Goal: Information Seeking & Learning: Check status

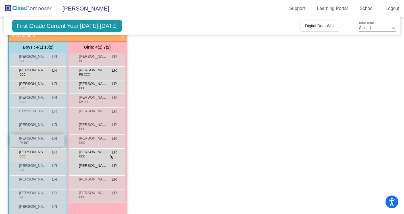
scroll to position [40, 0]
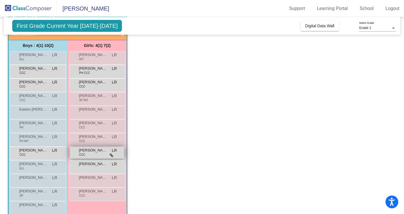
click at [95, 153] on div "[PERSON_NAME] CCC LR lock do_not_disturb_alt" at bounding box center [97, 153] width 54 height 12
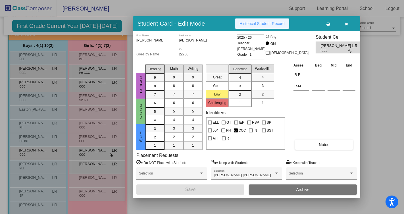
click at [190, 25] on span "Historical Student Record" at bounding box center [261, 23] width 45 height 5
click at [190, 24] on icon "button" at bounding box center [346, 24] width 3 height 4
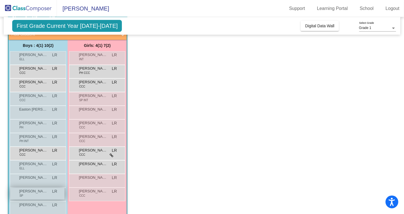
scroll to position [77, 0]
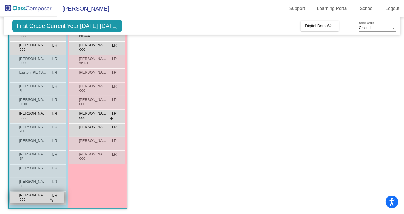
click at [37, 184] on span "[PERSON_NAME] [PERSON_NAME]" at bounding box center [33, 195] width 28 height 6
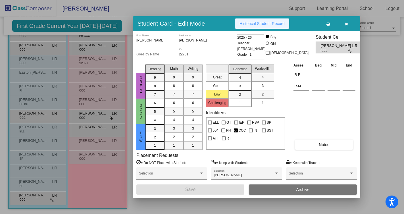
click at [190, 23] on span "Historical Student Record" at bounding box center [261, 23] width 45 height 5
click at [190, 27] on button "button" at bounding box center [346, 23] width 18 height 10
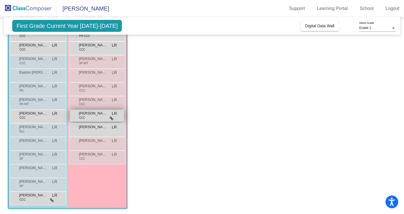
click at [81, 117] on span "CCC" at bounding box center [82, 118] width 6 height 4
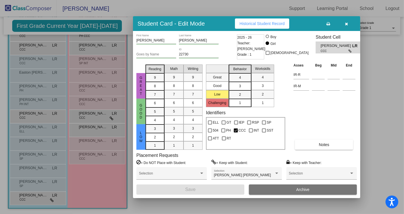
click at [190, 25] on span "Historical Student Record" at bounding box center [261, 23] width 45 height 5
click at [190, 24] on icon "button" at bounding box center [346, 24] width 3 height 4
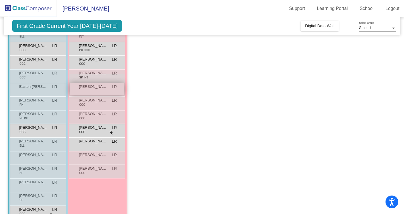
scroll to position [59, 0]
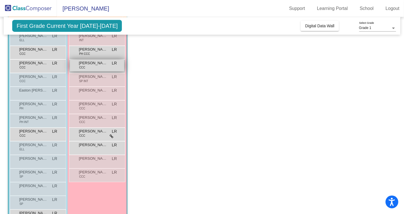
click at [85, 64] on span "[PERSON_NAME]" at bounding box center [93, 63] width 28 height 6
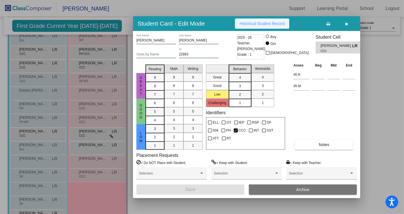
click at [190, 22] on span "Historical Student Record" at bounding box center [261, 23] width 45 height 5
click at [190, 24] on icon "button" at bounding box center [346, 24] width 3 height 4
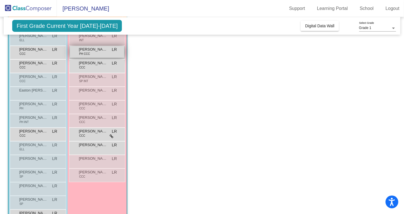
click at [87, 52] on span "PH CCC" at bounding box center [84, 54] width 11 height 4
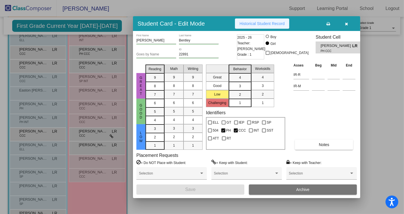
click at [190, 25] on span "Historical Student Record" at bounding box center [261, 23] width 45 height 5
click at [190, 23] on icon "button" at bounding box center [346, 24] width 3 height 4
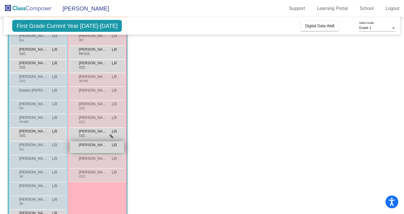
click at [89, 146] on span "[PERSON_NAME]" at bounding box center [93, 145] width 28 height 6
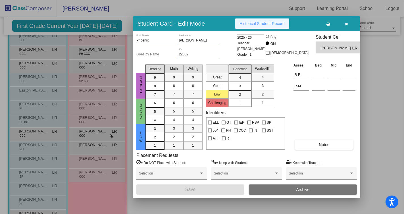
click at [190, 25] on span "Historical Student Record" at bounding box center [261, 23] width 45 height 5
click at [27, 134] on div at bounding box center [202, 107] width 404 height 214
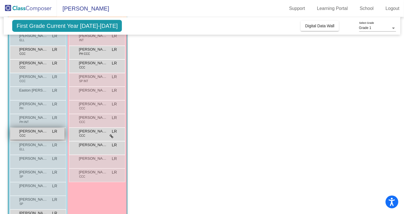
click at [37, 135] on div "[PERSON_NAME] CCC LR lock do_not_disturb_alt" at bounding box center [37, 134] width 54 height 12
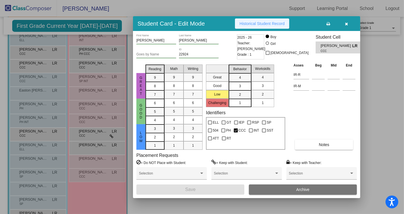
click at [190, 26] on button "Historical Student Record" at bounding box center [262, 23] width 54 height 10
click at [190, 24] on icon "button" at bounding box center [346, 24] width 3 height 4
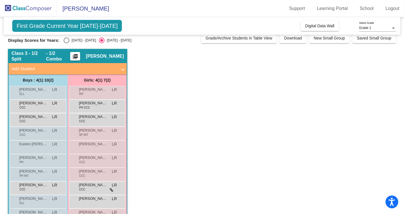
scroll to position [0, 0]
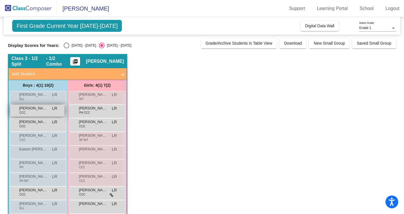
click at [34, 110] on span "[PERSON_NAME]" at bounding box center [33, 108] width 28 height 6
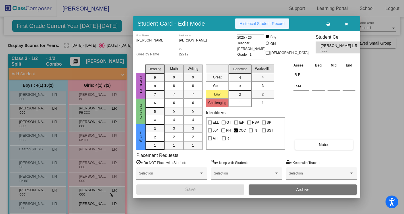
click at [190, 24] on span "Historical Student Record" at bounding box center [261, 23] width 45 height 5
click at [190, 22] on icon "button" at bounding box center [346, 24] width 3 height 4
